Goal: Navigation & Orientation: Find specific page/section

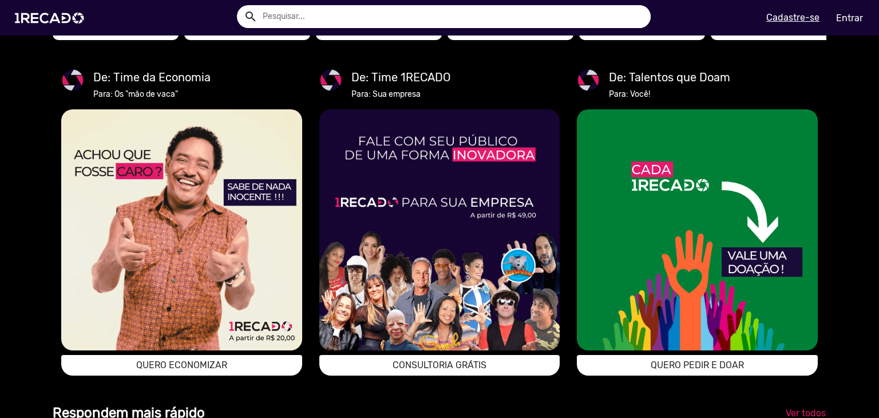
scroll to position [2060, 0]
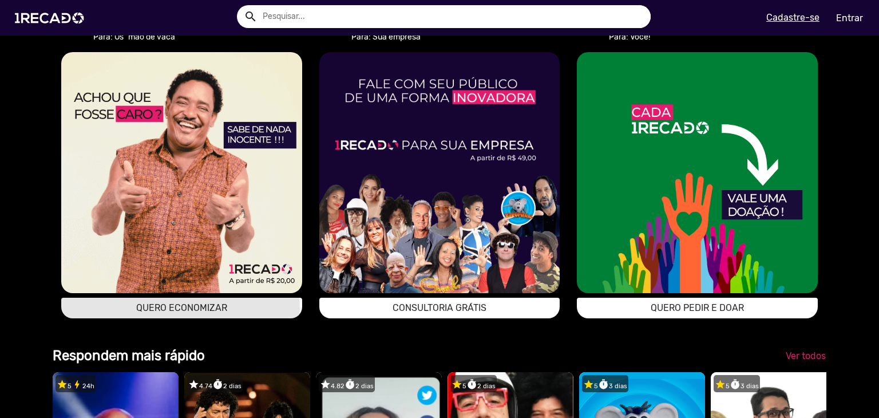
click at [148, 313] on span "QUERO ECONOMIZAR" at bounding box center [181, 307] width 91 height 11
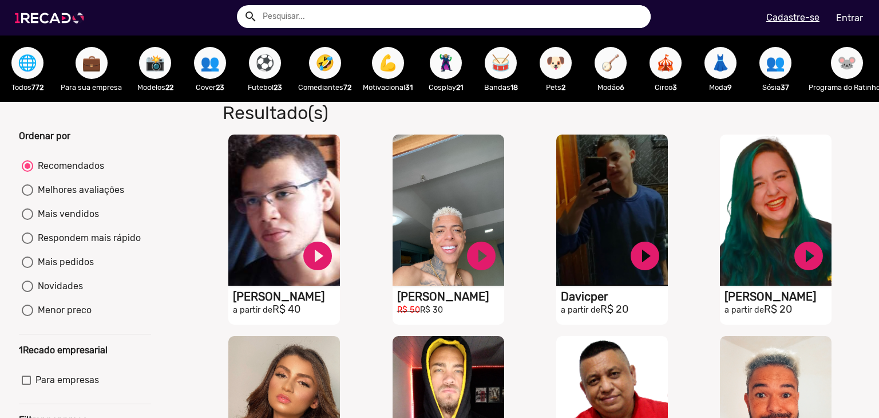
click at [46, 19] on img at bounding box center [52, 18] width 86 height 49
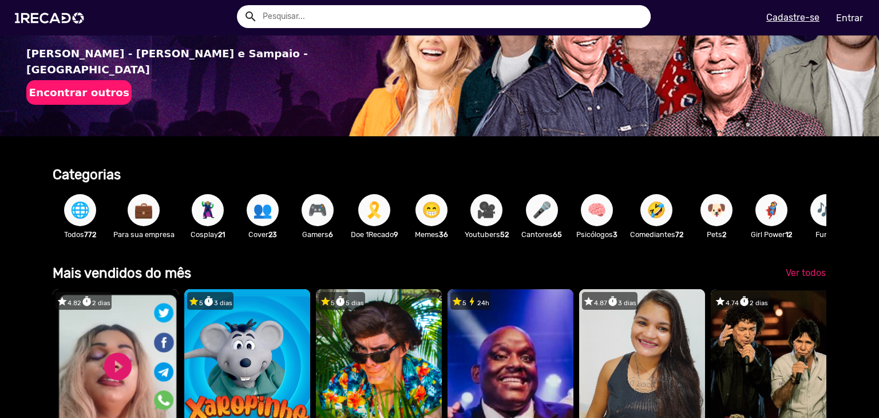
scroll to position [0, 870]
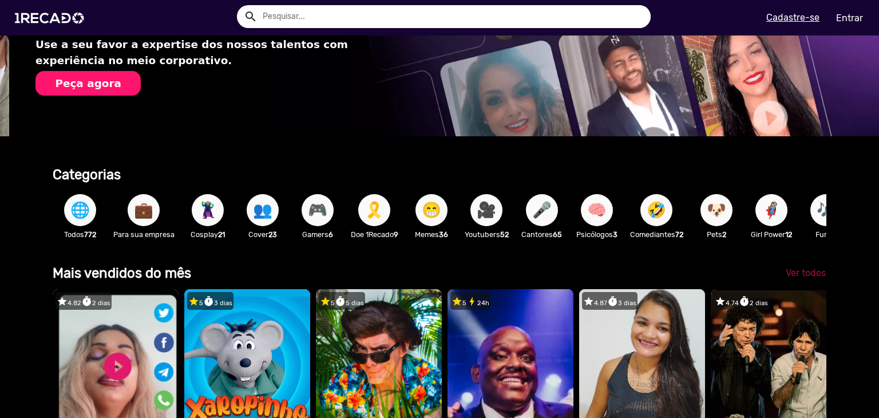
click at [792, 278] on span "Ver todos" at bounding box center [806, 272] width 40 height 11
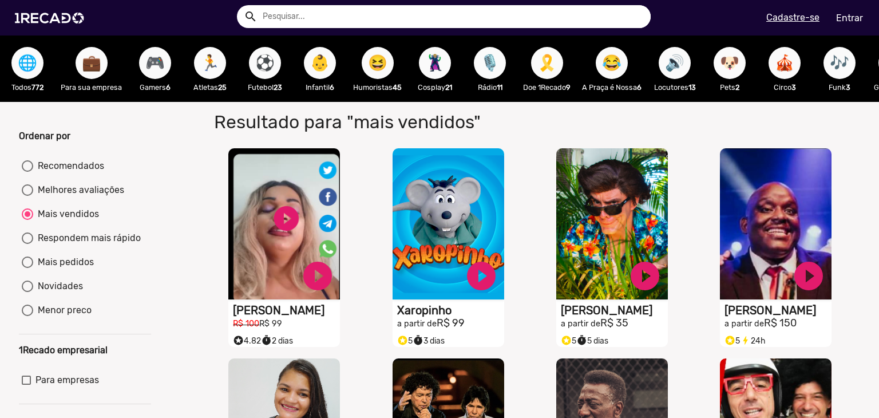
click at [23, 61] on span "🌐" at bounding box center [27, 63] width 19 height 32
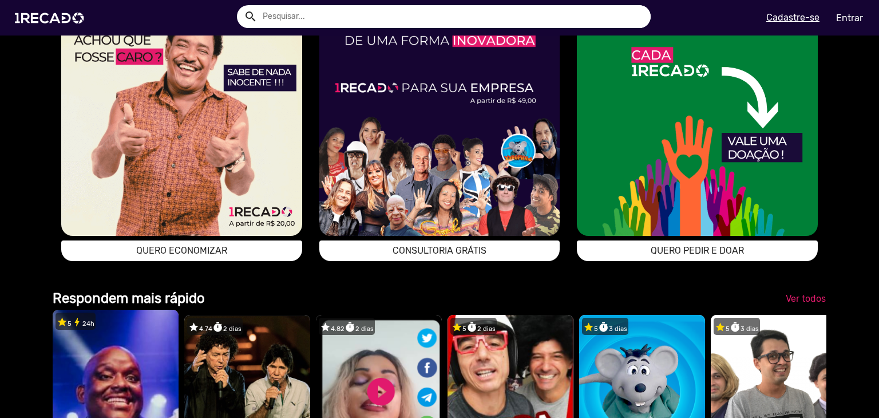
scroll to position [2232, 0]
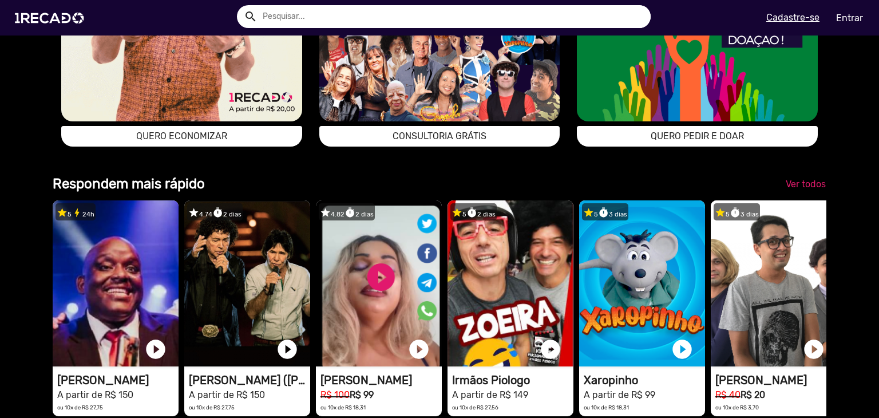
click at [156, 192] on b "Respondem mais rápido" at bounding box center [129, 184] width 152 height 16
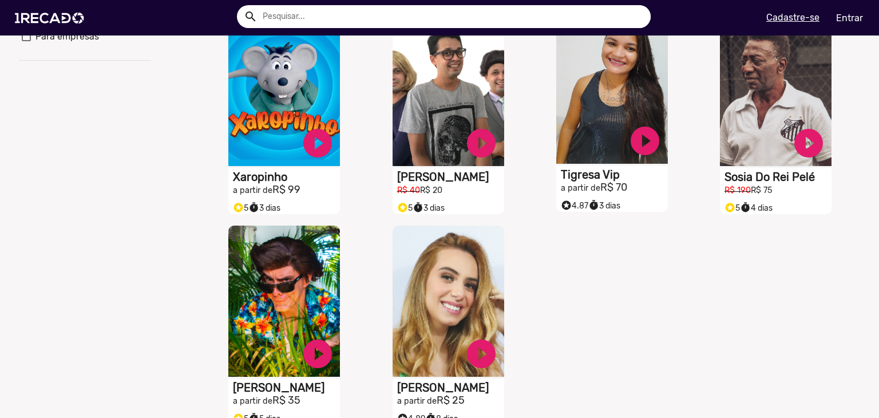
scroll to position [630, 0]
